Goal: Task Accomplishment & Management: Manage account settings

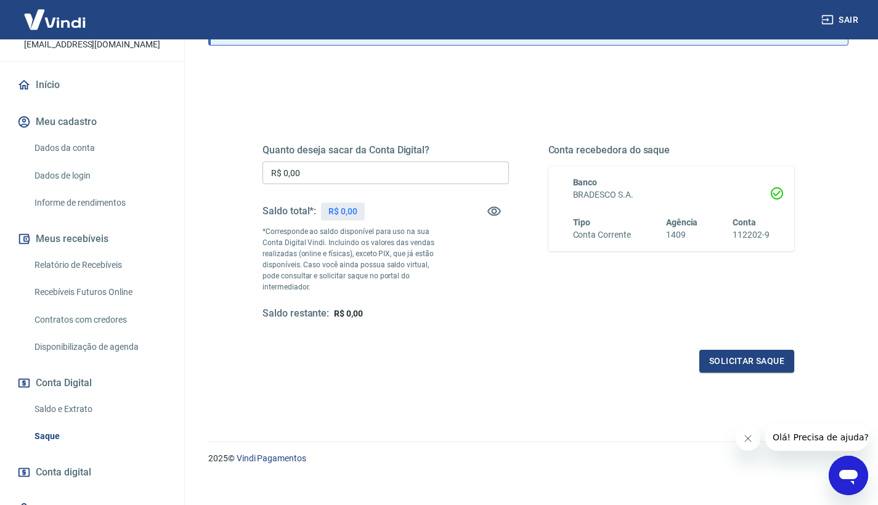
scroll to position [135, 0]
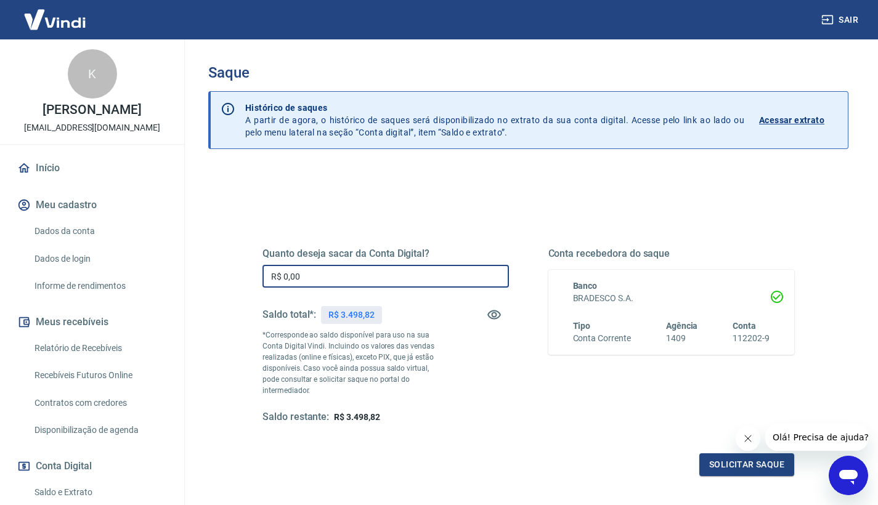
click at [381, 281] on input "R$ 0,00" at bounding box center [385, 276] width 246 height 23
type input "R$ 3.498,82"
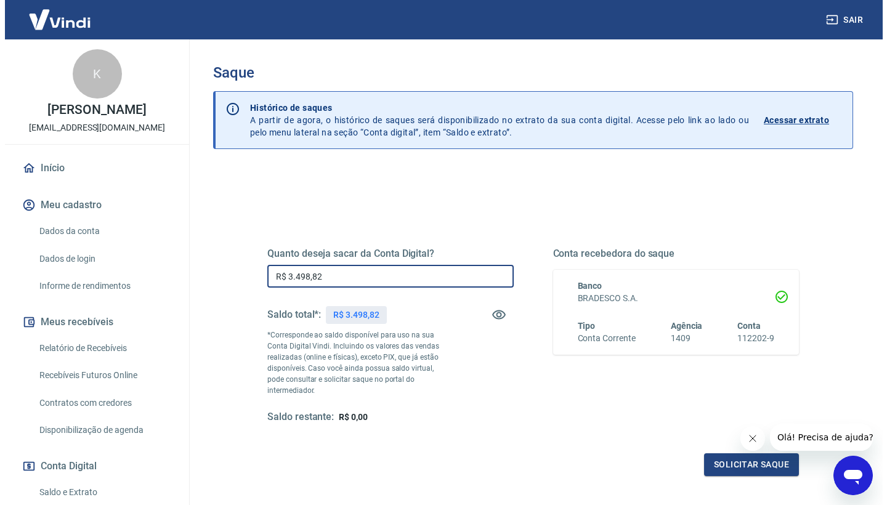
scroll to position [103, 0]
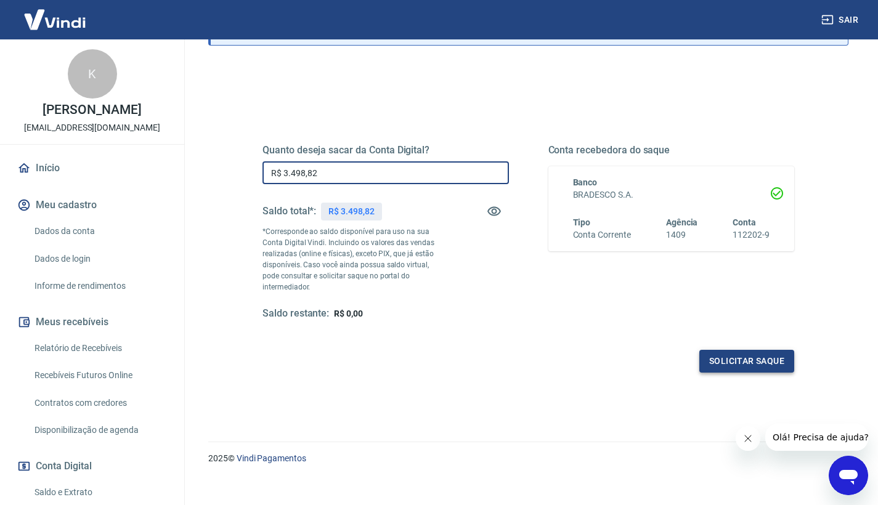
click at [730, 350] on button "Solicitar saque" at bounding box center [746, 361] width 95 height 23
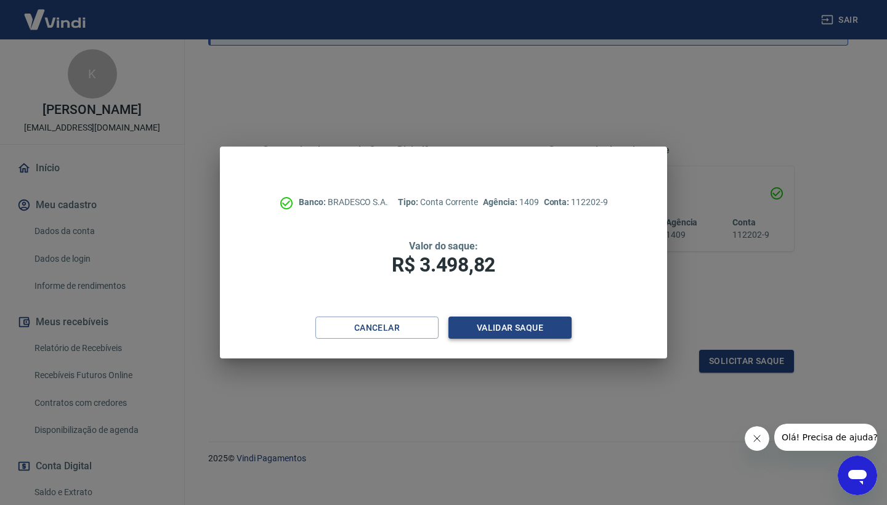
click at [522, 334] on button "Validar saque" at bounding box center [509, 328] width 123 height 23
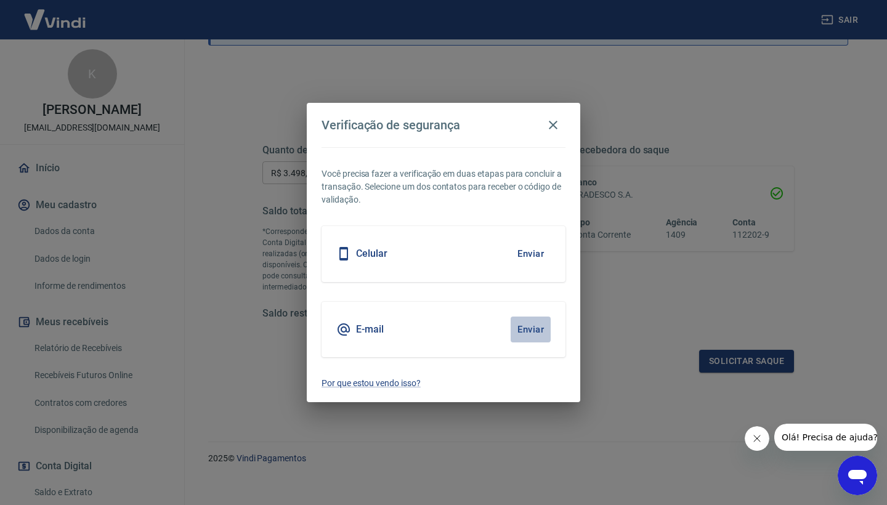
click at [525, 333] on button "Enviar" at bounding box center [531, 330] width 40 height 26
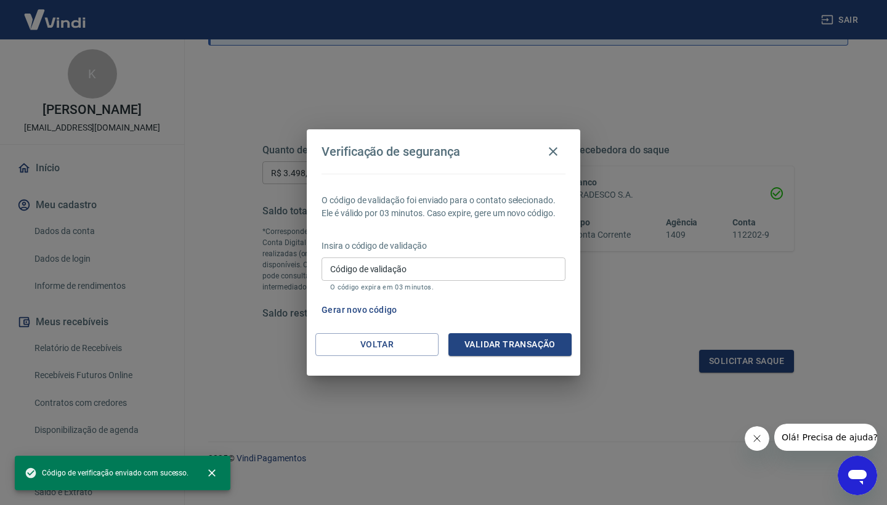
click at [510, 275] on input "Código de validação" at bounding box center [444, 268] width 244 height 23
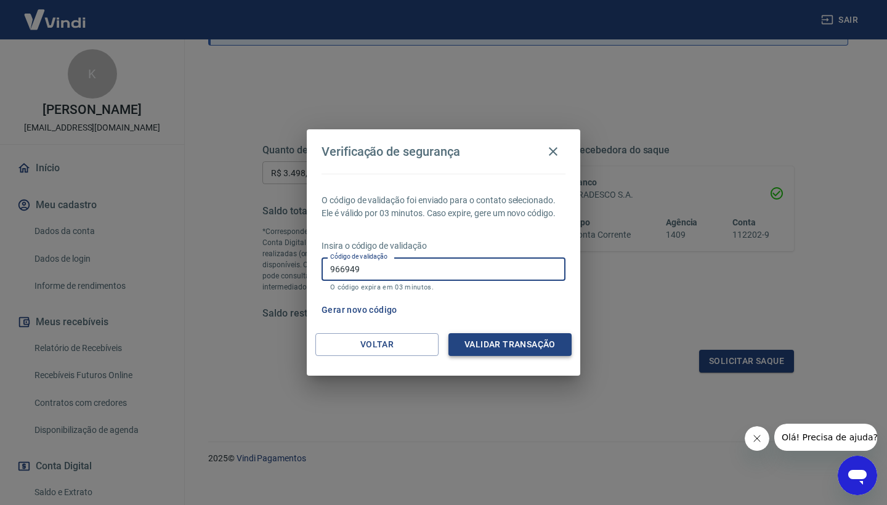
type input "966949"
click at [533, 346] on button "Validar transação" at bounding box center [509, 344] width 123 height 23
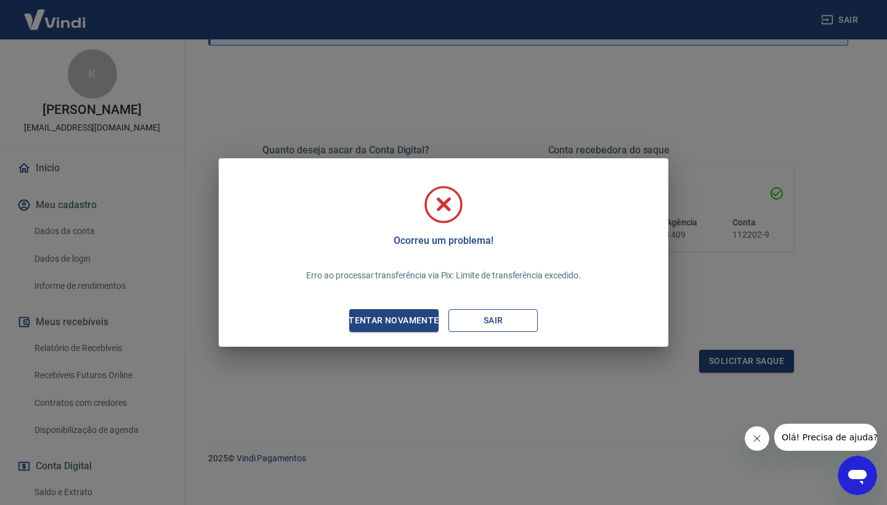
click at [485, 324] on button "Sair" at bounding box center [492, 320] width 89 height 23
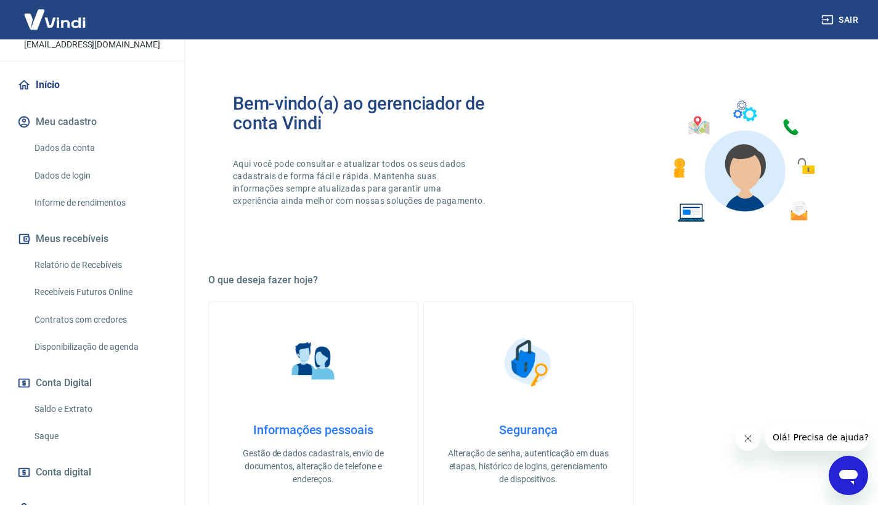
scroll to position [107, 0]
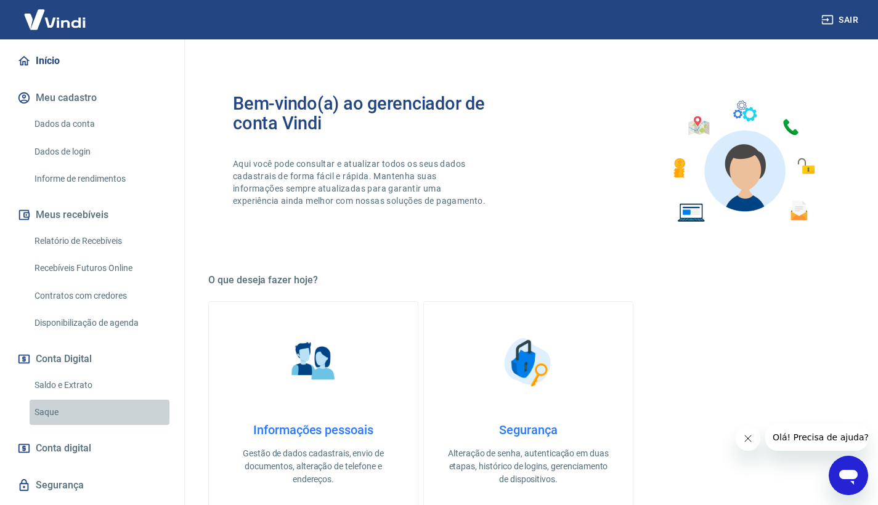
click at [116, 410] on link "Saque" at bounding box center [100, 412] width 140 height 25
